Goal: Information Seeking & Learning: Learn about a topic

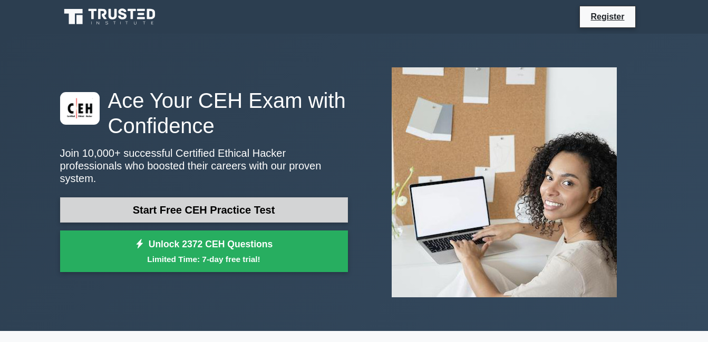
click at [171, 206] on link "Start Free CEH Practice Test" at bounding box center [204, 210] width 288 height 25
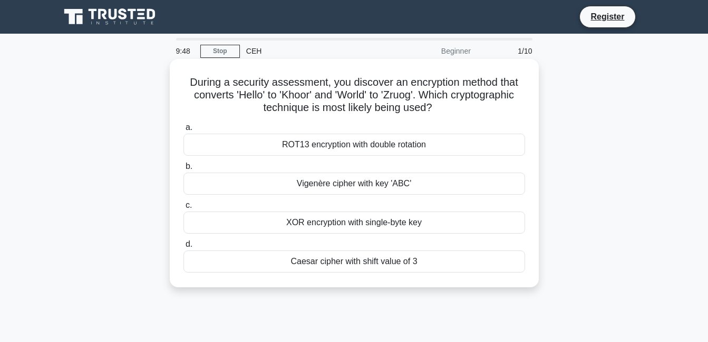
click at [340, 194] on div "Vigenère cipher with key 'ABC'" at bounding box center [353, 184] width 341 height 22
click at [183, 170] on input "b. Vigenère cipher with key 'ABC'" at bounding box center [183, 166] width 0 height 7
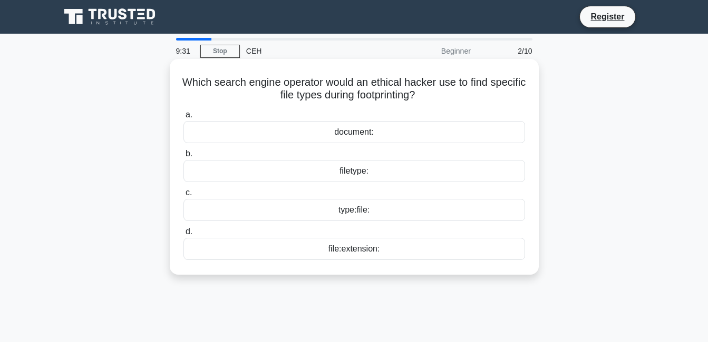
click at [356, 253] on div "file:extension:" at bounding box center [353, 249] width 341 height 22
click at [183, 236] on input "d. file:extension:" at bounding box center [183, 232] width 0 height 7
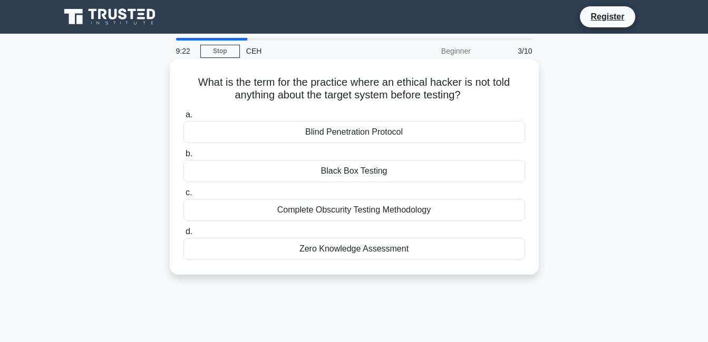
click at [446, 134] on div "Blind Penetration Protocol" at bounding box center [353, 132] width 341 height 22
click at [183, 119] on input "a. Blind Penetration Protocol" at bounding box center [183, 115] width 0 height 7
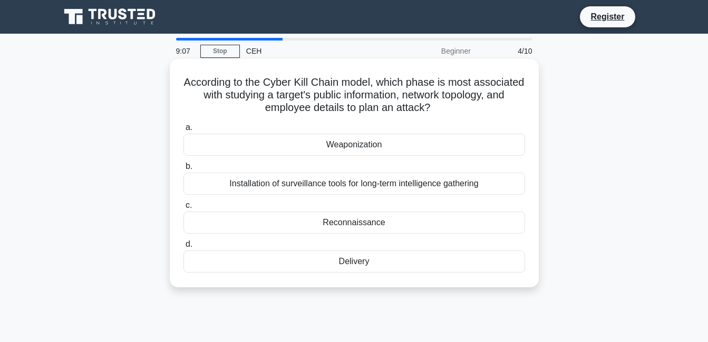
click at [323, 149] on div "Weaponization" at bounding box center [353, 145] width 341 height 22
click at [183, 131] on input "a. Weaponization" at bounding box center [183, 127] width 0 height 7
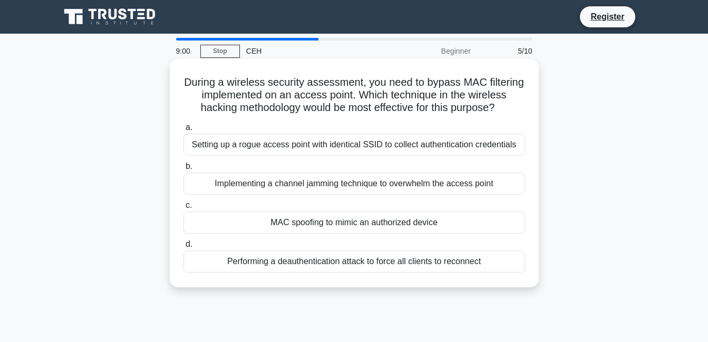
click at [401, 234] on div "MAC spoofing to mimic an authorized device" at bounding box center [353, 223] width 341 height 22
click at [183, 209] on input "c. MAC spoofing to mimic an authorized device" at bounding box center [183, 205] width 0 height 7
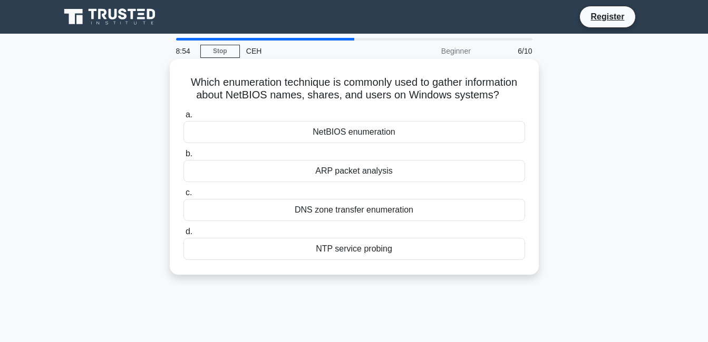
click at [371, 244] on div "NTP service probing" at bounding box center [353, 249] width 341 height 22
click at [183, 236] on input "d. NTP service probing" at bounding box center [183, 232] width 0 height 7
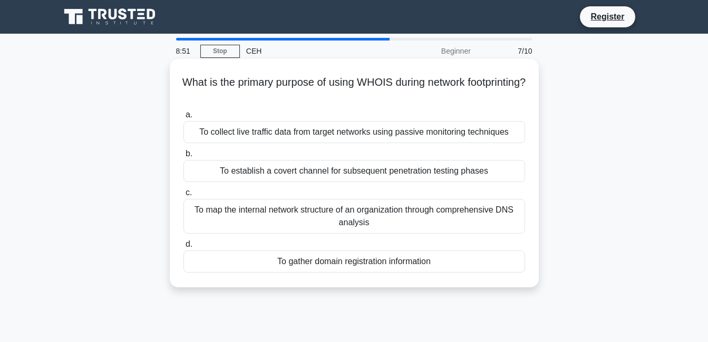
click at [376, 230] on div "To map the internal network structure of an organization through comprehensive …" at bounding box center [353, 216] width 341 height 35
click at [183, 197] on input "c. To map the internal network structure of an organization through comprehensi…" at bounding box center [183, 193] width 0 height 7
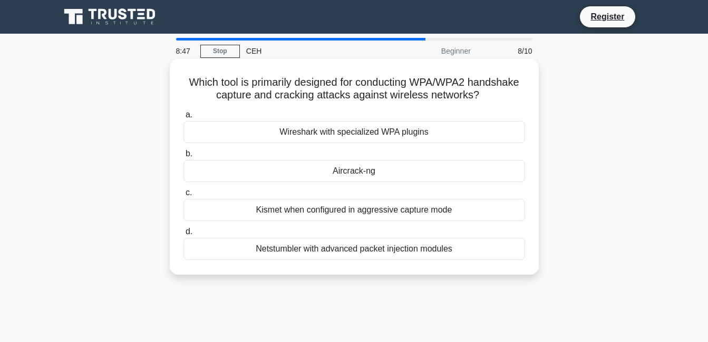
click at [427, 132] on div "Wireshark with specialized WPA plugins" at bounding box center [353, 132] width 341 height 22
click at [183, 119] on input "a. Wireshark with specialized WPA plugins" at bounding box center [183, 115] width 0 height 7
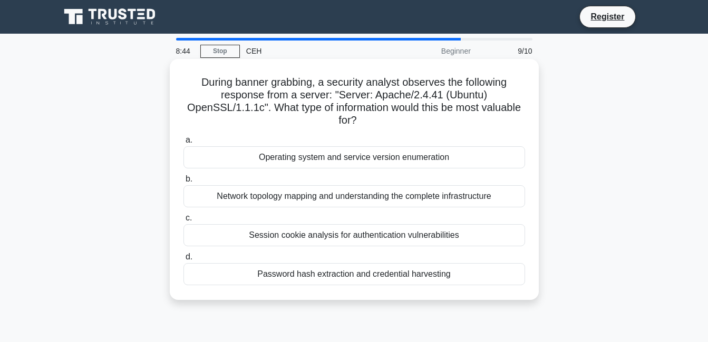
click at [309, 247] on div "Session cookie analysis for authentication vulnerabilities" at bounding box center [353, 235] width 341 height 22
click at [183, 222] on input "c. Session cookie analysis for authentication vulnerabilities" at bounding box center [183, 218] width 0 height 7
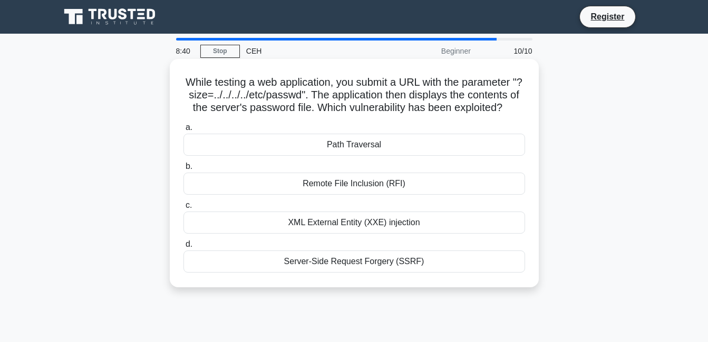
click at [356, 234] on div "XML External Entity (XXE) injection" at bounding box center [353, 223] width 341 height 22
click at [183, 209] on input "c. XML External Entity (XXE) injection" at bounding box center [183, 205] width 0 height 7
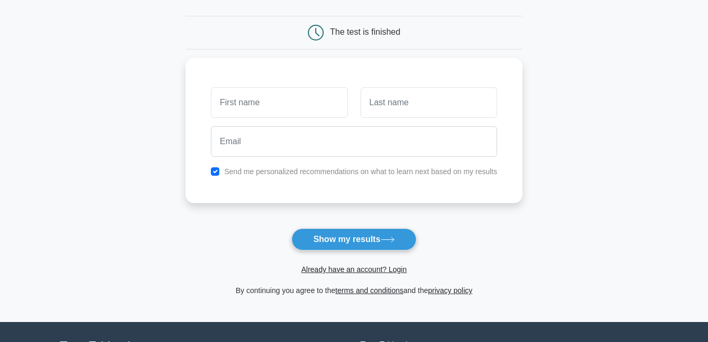
scroll to position [93, 0]
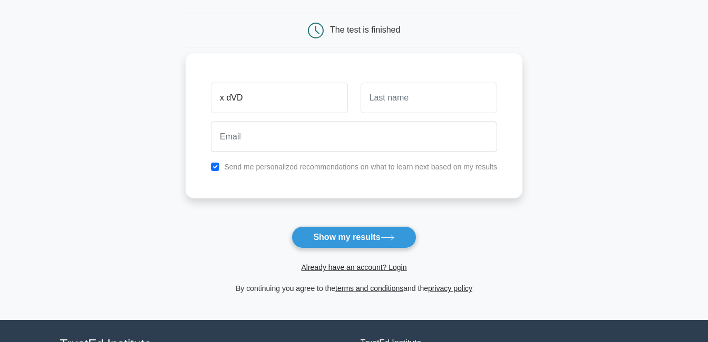
type input "x dVD"
click at [402, 98] on input "text" at bounding box center [428, 98] width 136 height 31
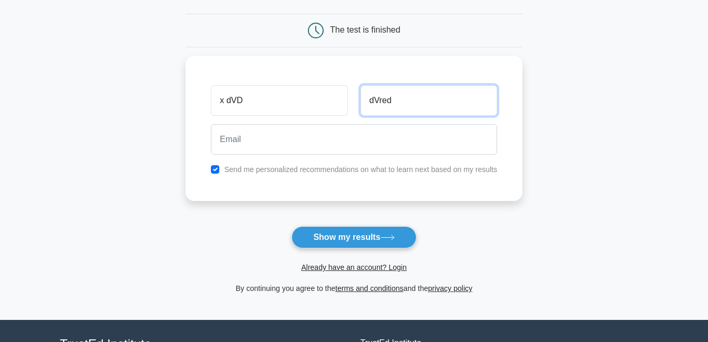
type input "dVred"
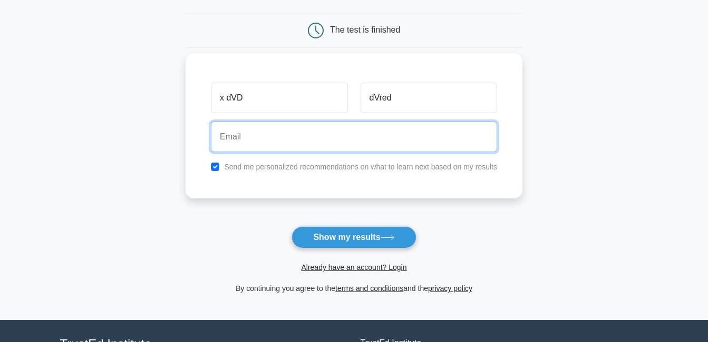
click at [369, 133] on input "email" at bounding box center [354, 137] width 286 height 31
paste input "yigebe2646@bizmud.com"
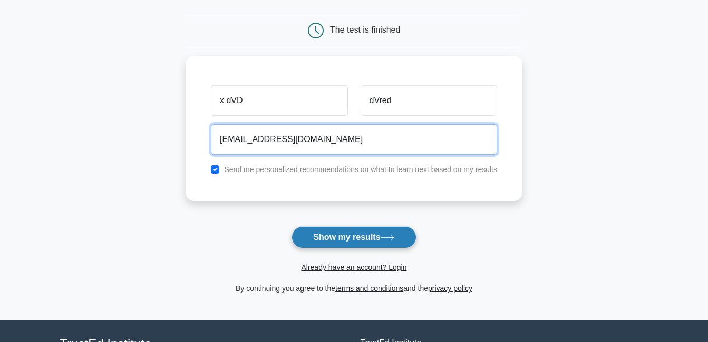
type input "yigebe2646@bizmud.com"
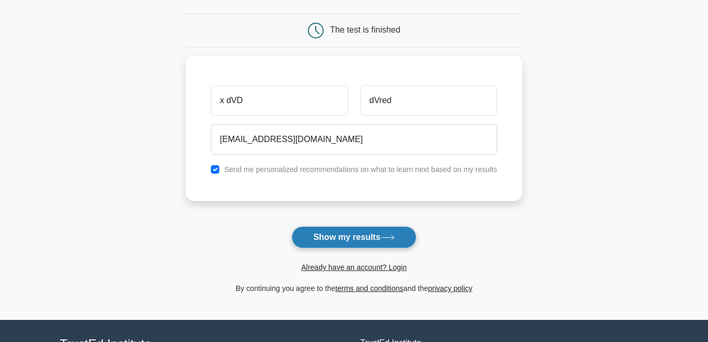
click at [350, 248] on button "Show my results" at bounding box center [353, 238] width 124 height 22
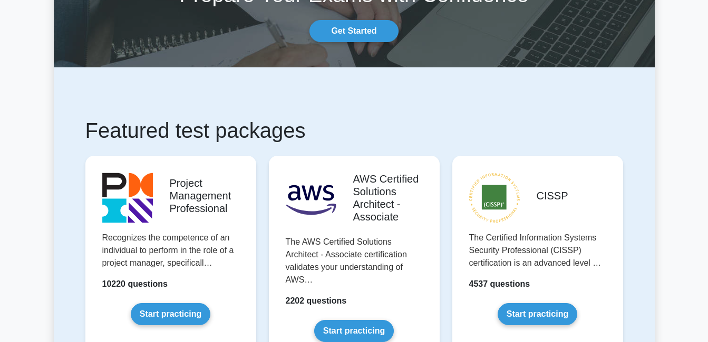
scroll to position [129, 0]
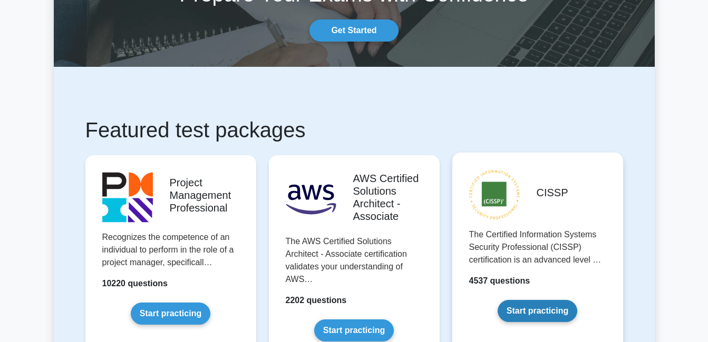
click at [537, 300] on link "Start practicing" at bounding box center [537, 311] width 80 height 22
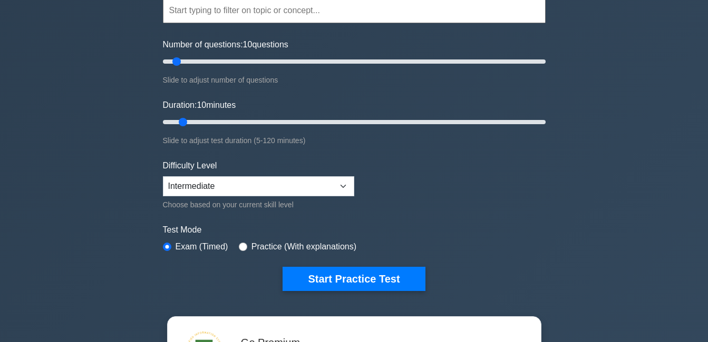
scroll to position [105, 0]
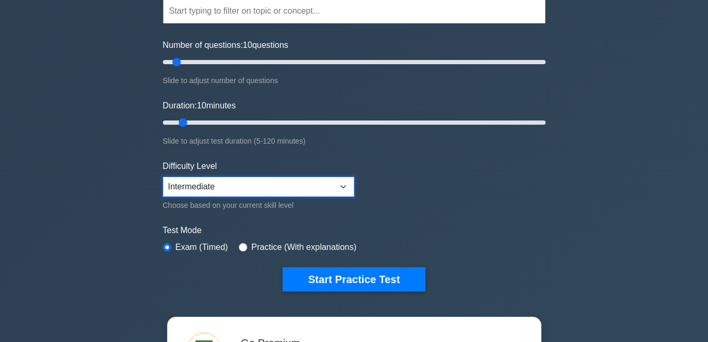
click at [287, 181] on select "Beginner Intermediate Expert" at bounding box center [258, 187] width 191 height 20
select select "expert"
click at [163, 177] on select "Beginner Intermediate Expert" at bounding box center [258, 187] width 191 height 20
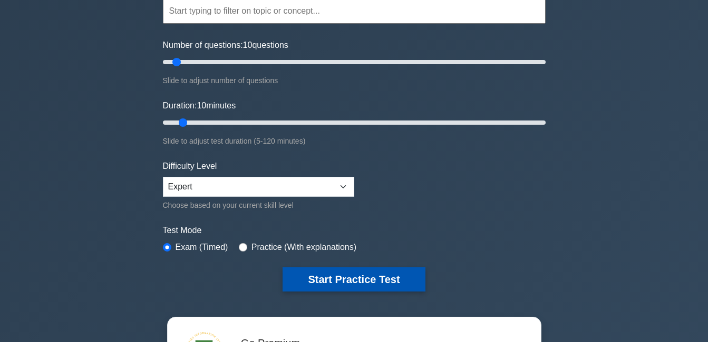
click at [356, 276] on button "Start Practice Test" at bounding box center [353, 280] width 142 height 24
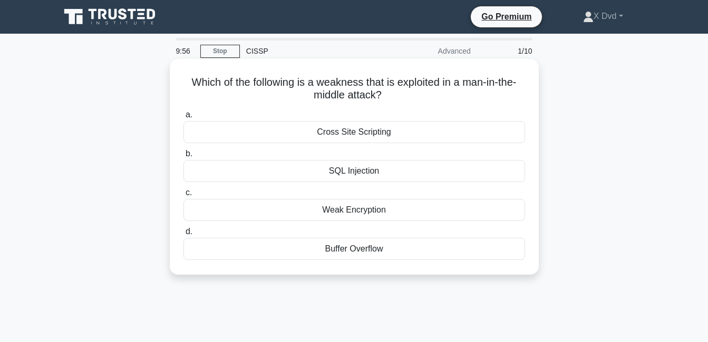
click at [398, 175] on div "SQL Injection" at bounding box center [353, 171] width 341 height 22
click at [183, 158] on input "b. SQL Injection" at bounding box center [183, 154] width 0 height 7
click at [353, 173] on div "Authentication" at bounding box center [353, 171] width 341 height 22
click at [183, 158] on input "b. Authentication" at bounding box center [183, 154] width 0 height 7
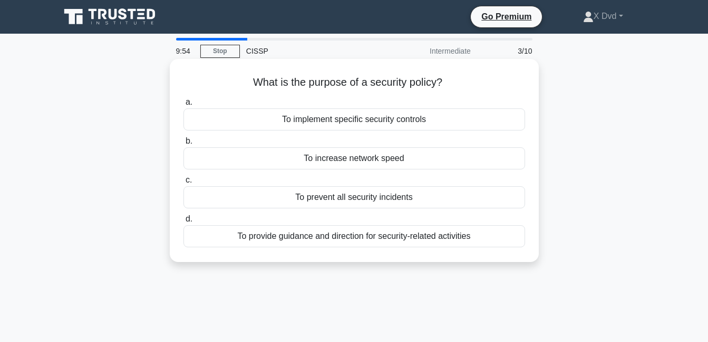
click at [360, 217] on label "d. To provide guidance and direction for security-related activities" at bounding box center [353, 230] width 341 height 35
click at [183, 217] on input "d. To provide guidance and direction for security-related activities" at bounding box center [183, 219] width 0 height 7
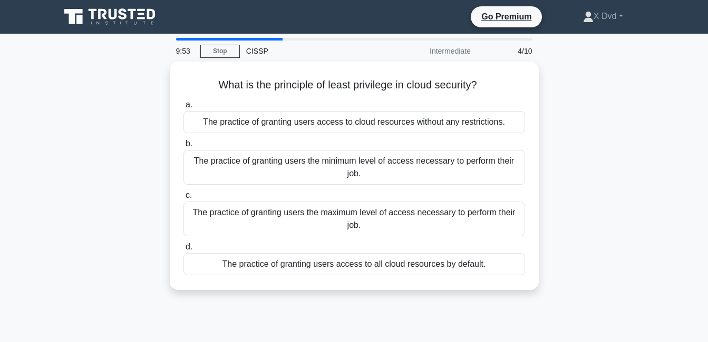
click at [365, 202] on div "The practice of granting users the maximum level of access necessary to perform…" at bounding box center [353, 219] width 341 height 35
click at [183, 193] on input "c. The practice of granting users the maximum level of access necessary to perf…" at bounding box center [183, 195] width 0 height 7
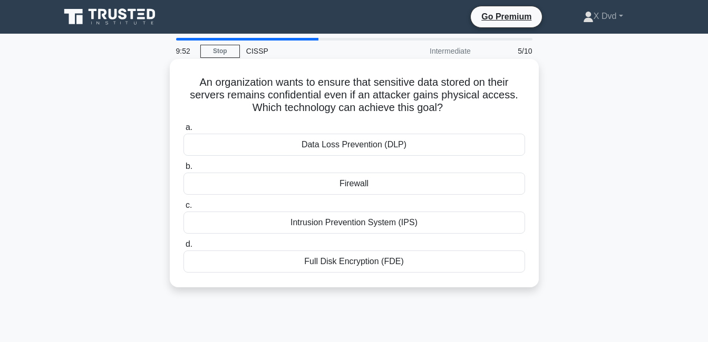
click at [361, 152] on div "Data Loss Prevention (DLP)" at bounding box center [353, 145] width 341 height 22
click at [183, 131] on input "a. Data Loss Prevention (DLP)" at bounding box center [183, 127] width 0 height 7
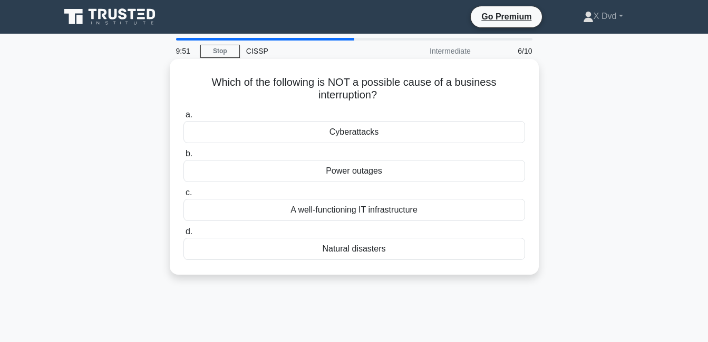
drag, startPoint x: 381, startPoint y: 198, endPoint x: 365, endPoint y: 139, distance: 61.1
click at [365, 139] on div "a. Cyberattacks b. Power outages c. d." at bounding box center [354, 184] width 354 height 156
click at [365, 139] on div "Cyberattacks" at bounding box center [353, 132] width 341 height 22
click at [183, 119] on input "a. Cyberattacks" at bounding box center [183, 115] width 0 height 7
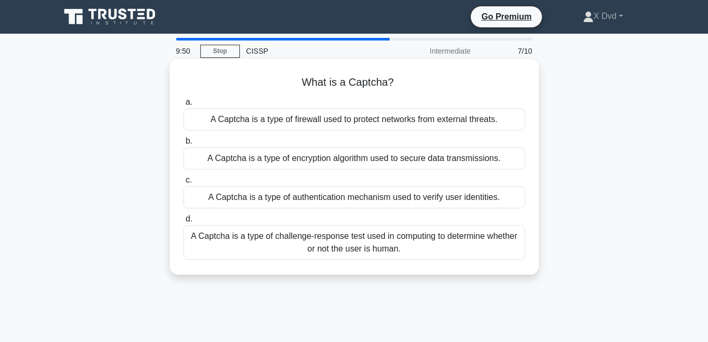
click at [378, 196] on div "A Captcha is a type of authentication mechanism used to verify user identities." at bounding box center [353, 198] width 341 height 22
click at [183, 184] on input "c. A Captcha is a type of authentication mechanism used to verify user identiti…" at bounding box center [183, 180] width 0 height 7
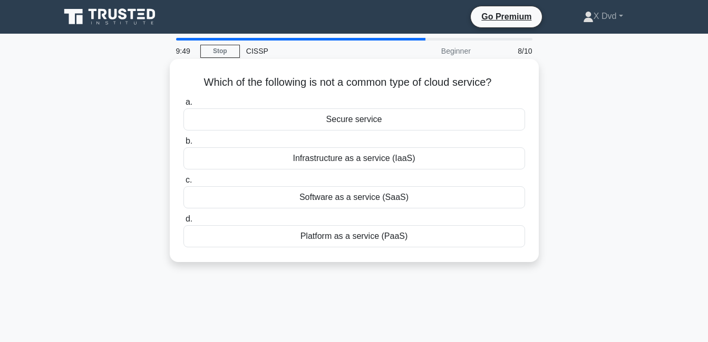
click at [364, 150] on div "Infrastructure as a service (IaaS)" at bounding box center [353, 159] width 341 height 22
click at [183, 145] on input "b. Infrastructure as a service (IaaS)" at bounding box center [183, 141] width 0 height 7
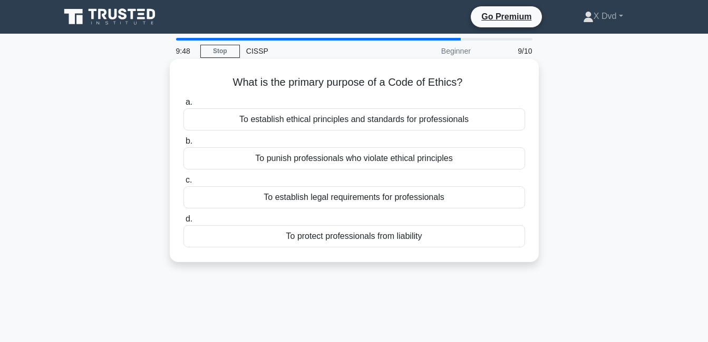
drag, startPoint x: 364, startPoint y: 254, endPoint x: 363, endPoint y: 228, distance: 26.3
click at [363, 228] on div "What is the primary purpose of a Code of Ethics? .spinner_0XTQ{transform-origin…" at bounding box center [354, 160] width 360 height 195
click at [363, 228] on div "To protect professionals from liability" at bounding box center [353, 237] width 341 height 22
click at [183, 223] on input "d. To protect professionals from liability" at bounding box center [183, 219] width 0 height 7
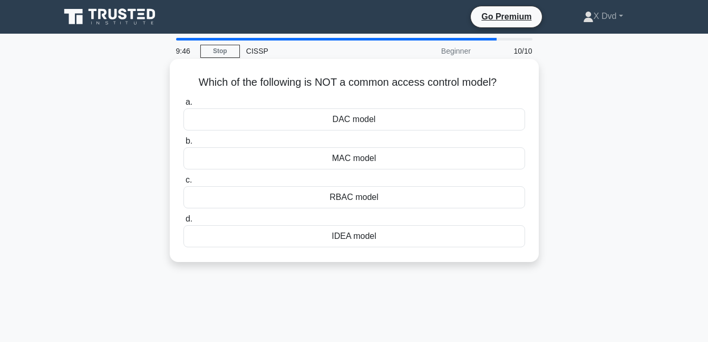
drag, startPoint x: 337, startPoint y: 146, endPoint x: 355, endPoint y: 170, distance: 30.1
click at [355, 170] on label "b. MAC model" at bounding box center [353, 152] width 341 height 35
click at [355, 170] on div "MAC model" at bounding box center [353, 159] width 341 height 22
click at [183, 145] on input "b. MAC model" at bounding box center [183, 141] width 0 height 7
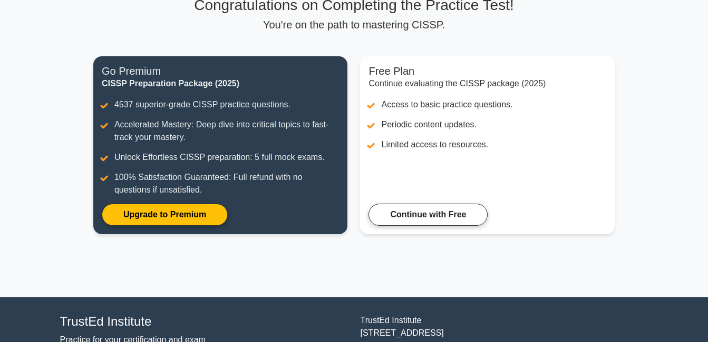
scroll to position [89, 0]
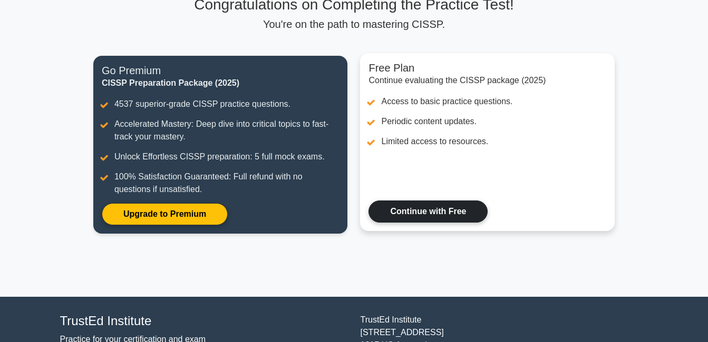
click at [436, 223] on link "Continue with Free" at bounding box center [427, 212] width 119 height 22
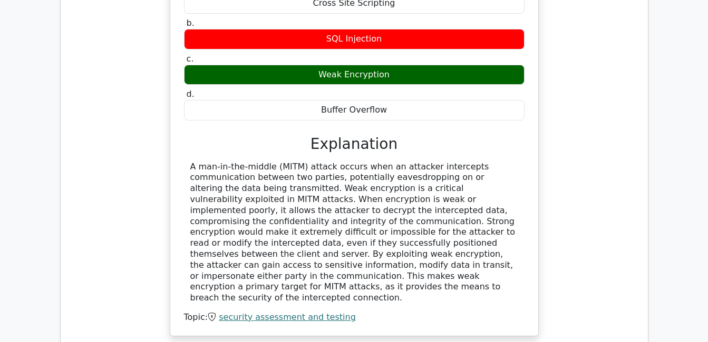
scroll to position [947, 0]
